Goal: Task Accomplishment & Management: Use online tool/utility

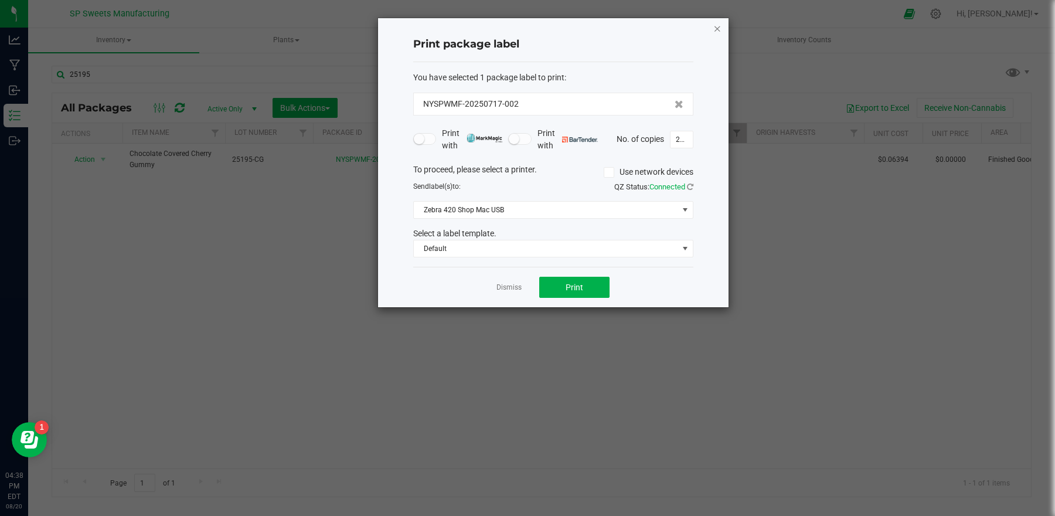
click at [716, 28] on icon "button" at bounding box center [717, 28] width 8 height 14
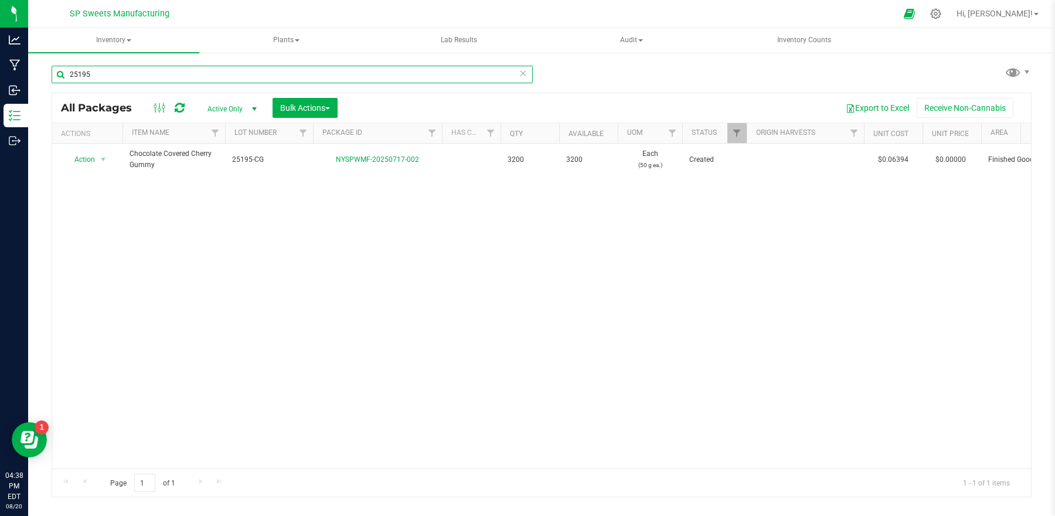
click at [95, 74] on input "25195" at bounding box center [292, 75] width 481 height 18
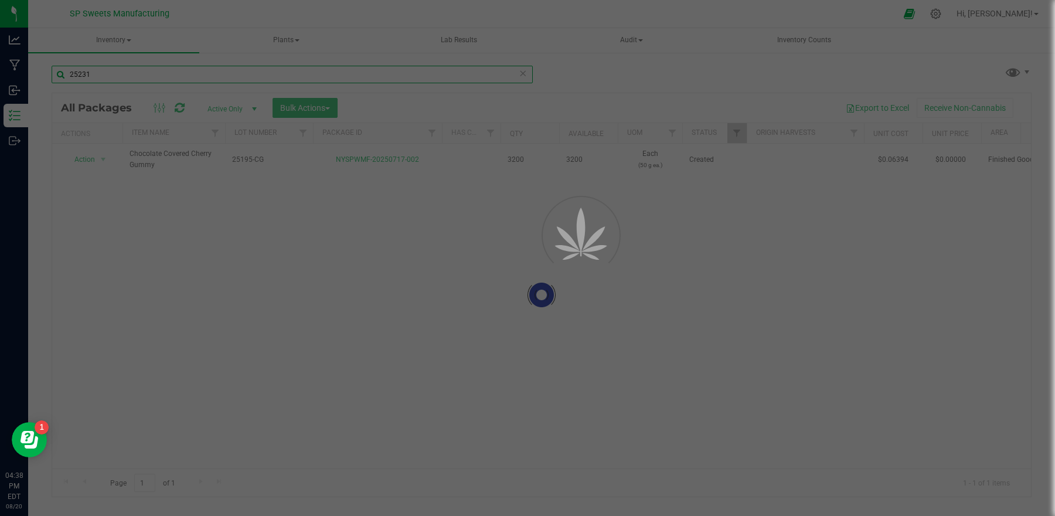
type input "25231"
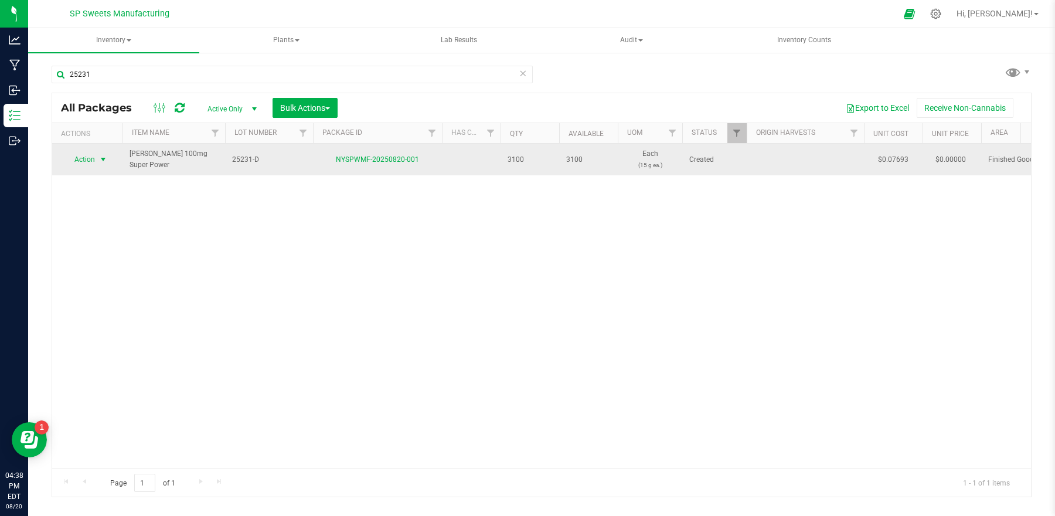
click at [84, 162] on span "Action" at bounding box center [80, 159] width 32 height 16
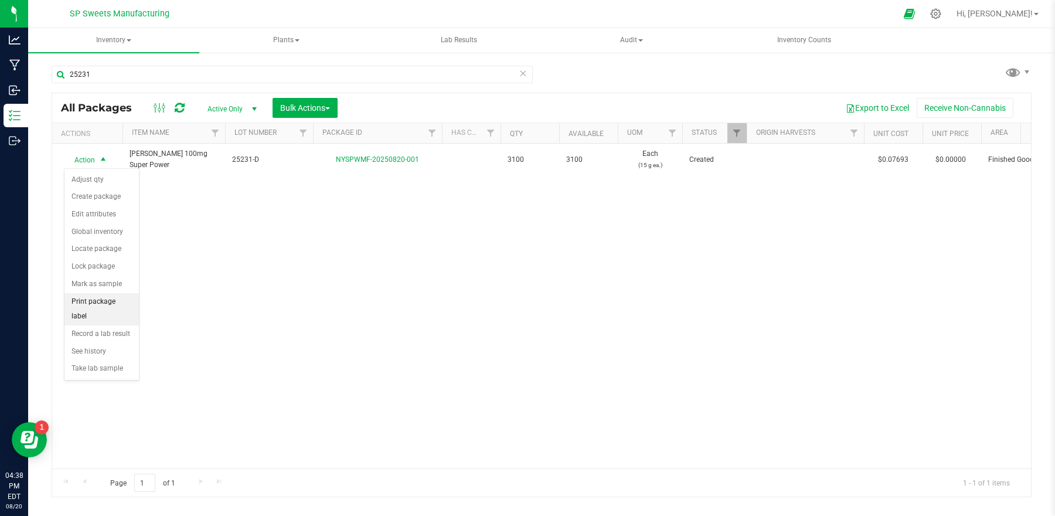
click at [111, 298] on li "Print package label" at bounding box center [101, 309] width 74 height 32
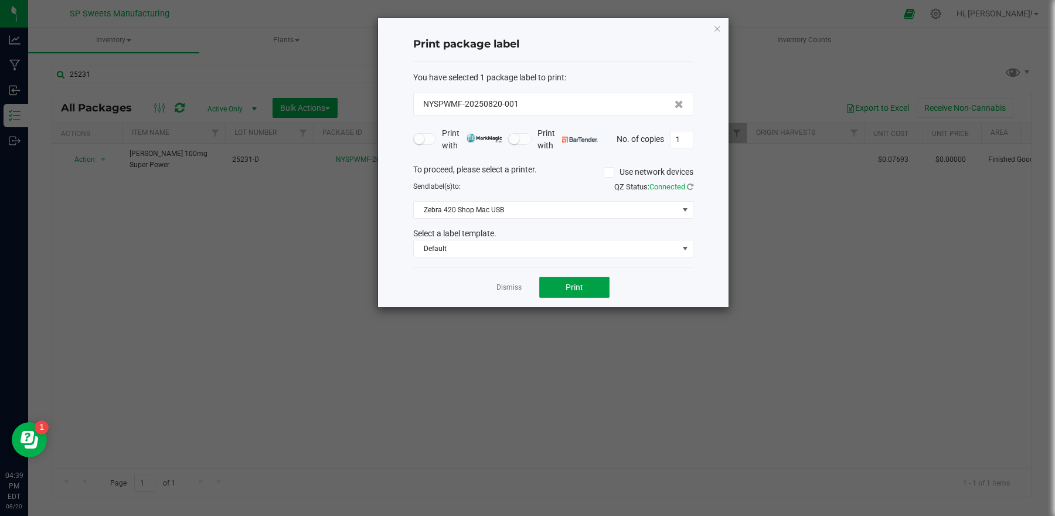
click at [572, 291] on span "Print" at bounding box center [574, 286] width 18 height 9
click at [683, 138] on input "1" at bounding box center [681, 139] width 22 height 16
type input "100"
click at [574, 284] on span "Print" at bounding box center [574, 286] width 18 height 9
